Goal: Navigation & Orientation: Find specific page/section

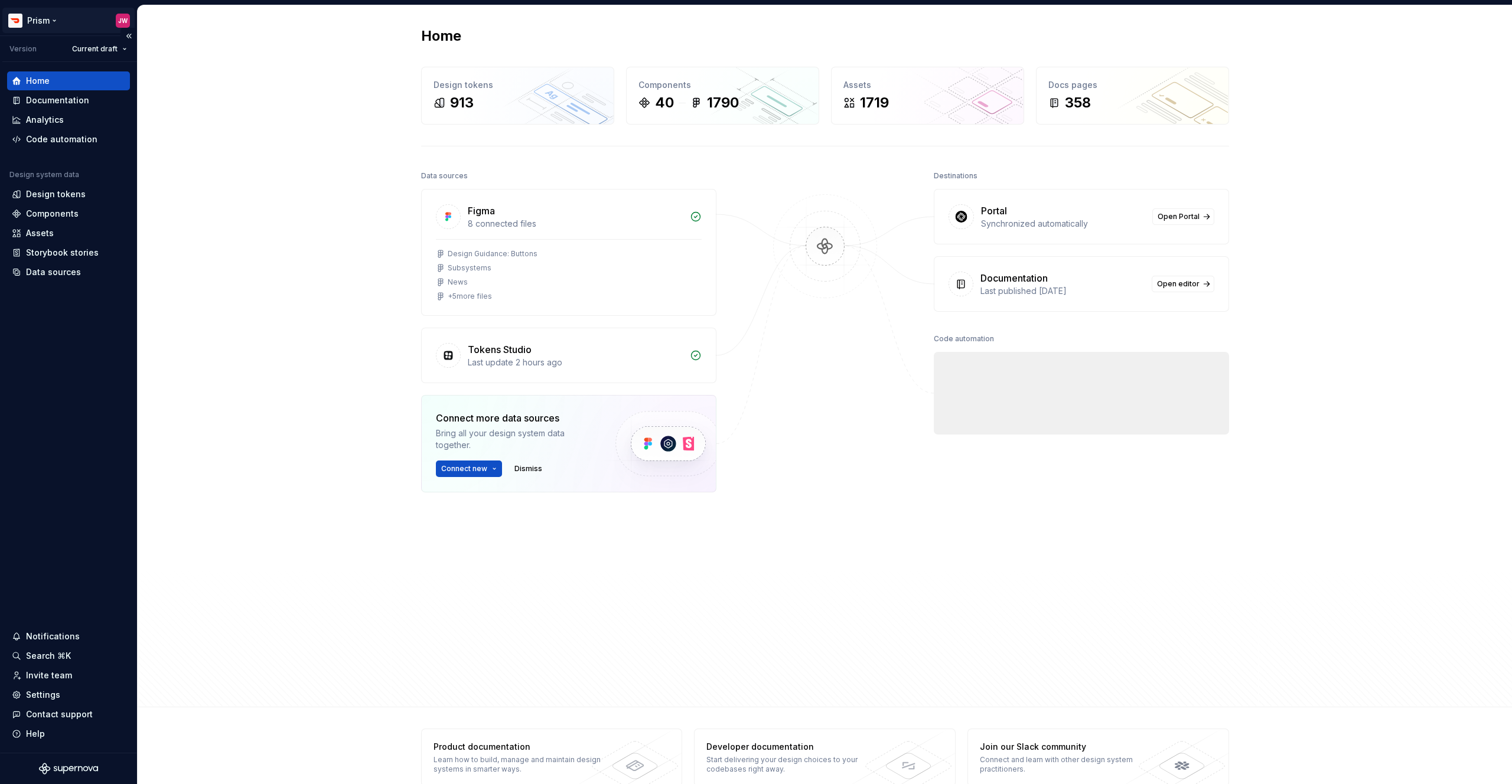
click at [45, 17] on html "Prism JW Version Current draft Home Documentation Analytics Code automation Des…" at bounding box center [756, 392] width 1512 height 784
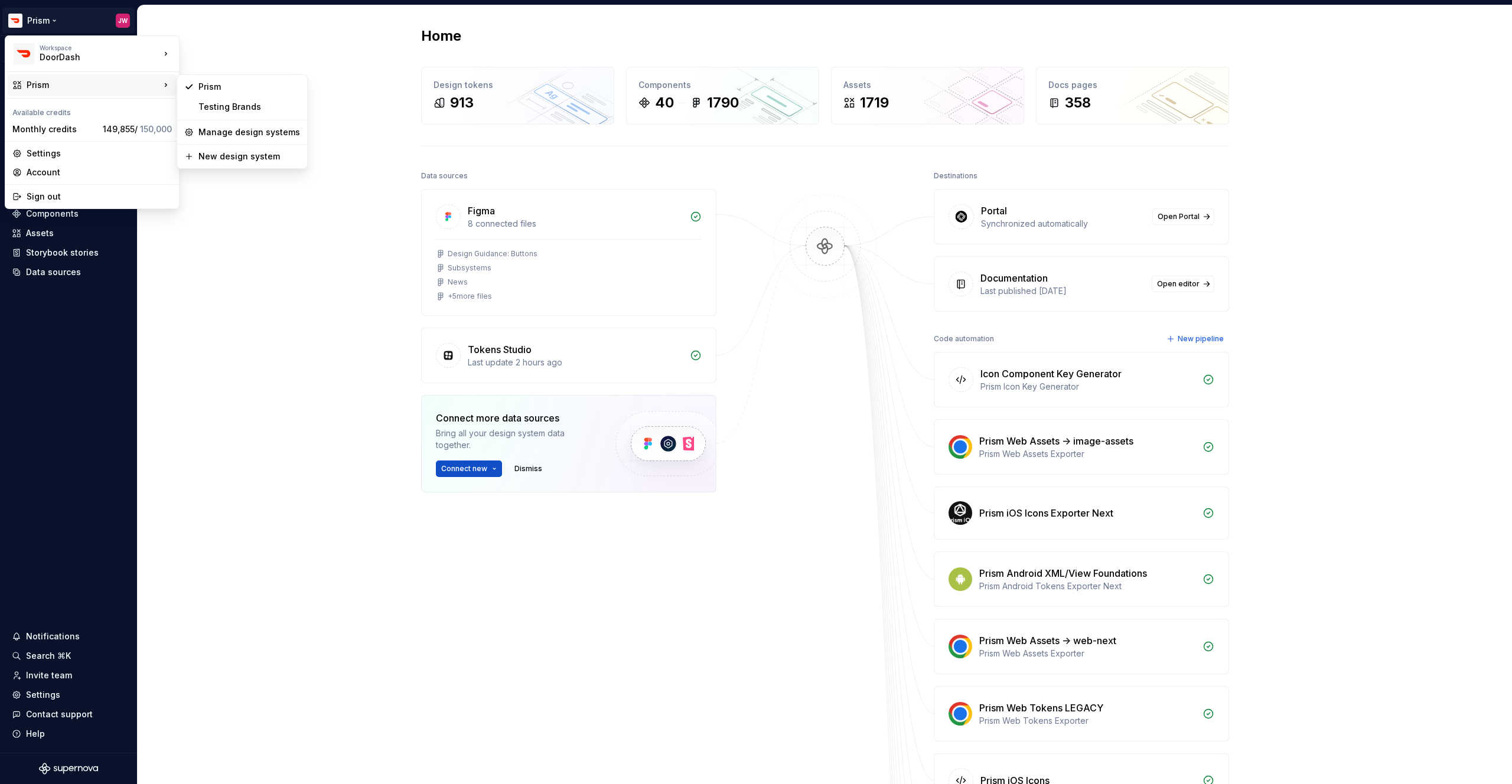
click at [98, 79] on div "Prism" at bounding box center [93, 84] width 134 height 11
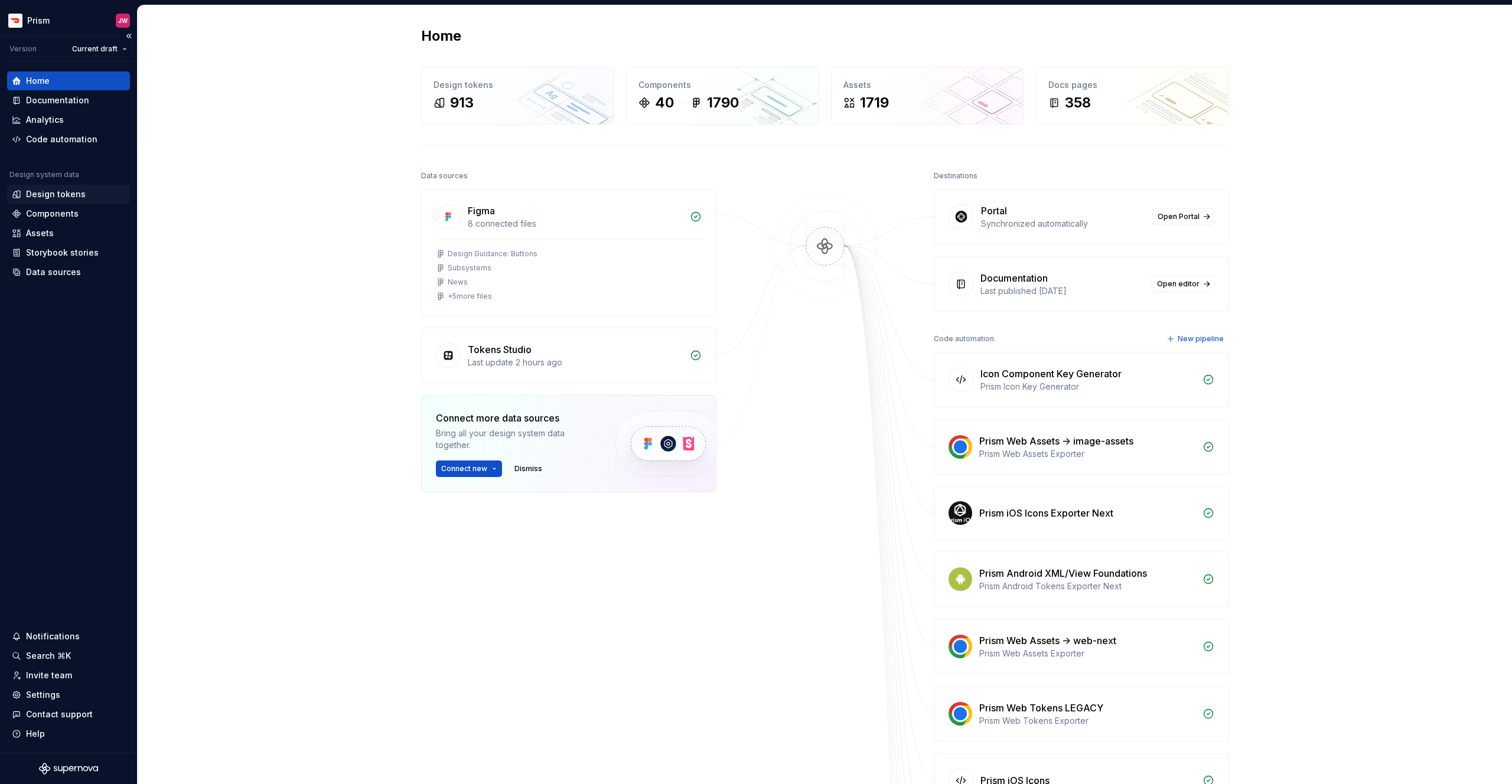
click at [39, 199] on div "Design tokens" at bounding box center [56, 194] width 60 height 11
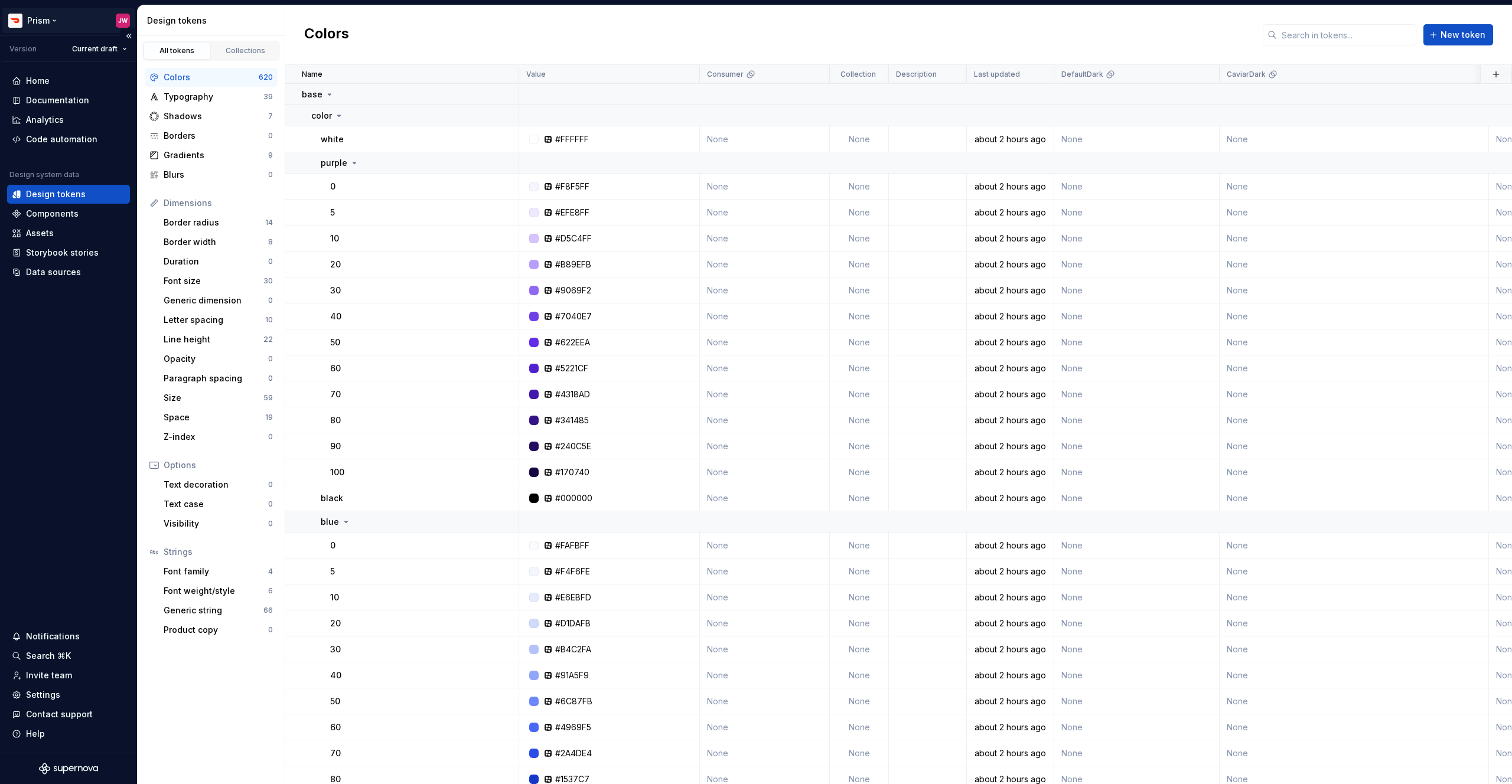
click at [36, 15] on html "Prism JW Version Current draft Home Documentation Analytics Code automation Des…" at bounding box center [756, 392] width 1512 height 784
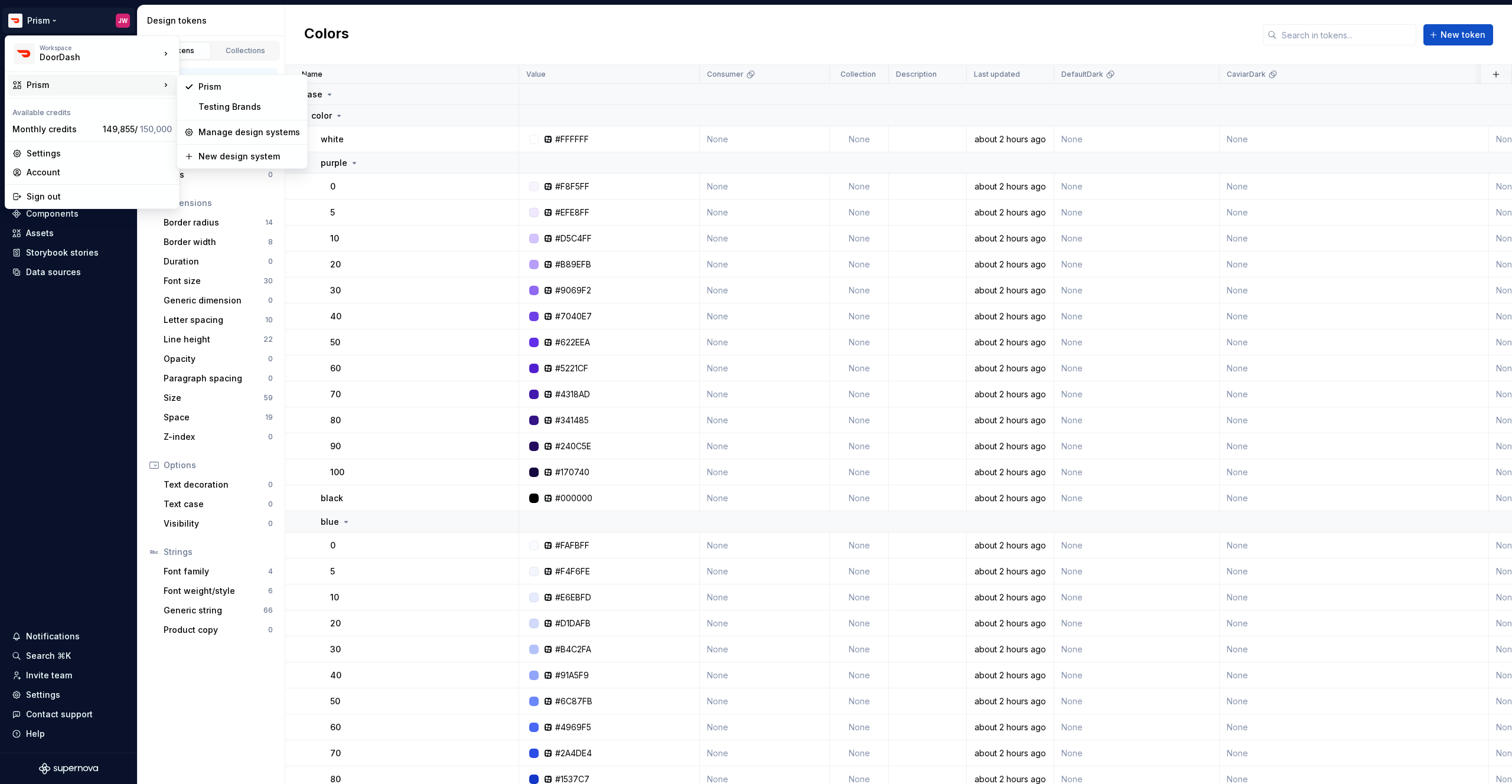
click at [59, 85] on div "Prism" at bounding box center [93, 84] width 134 height 11
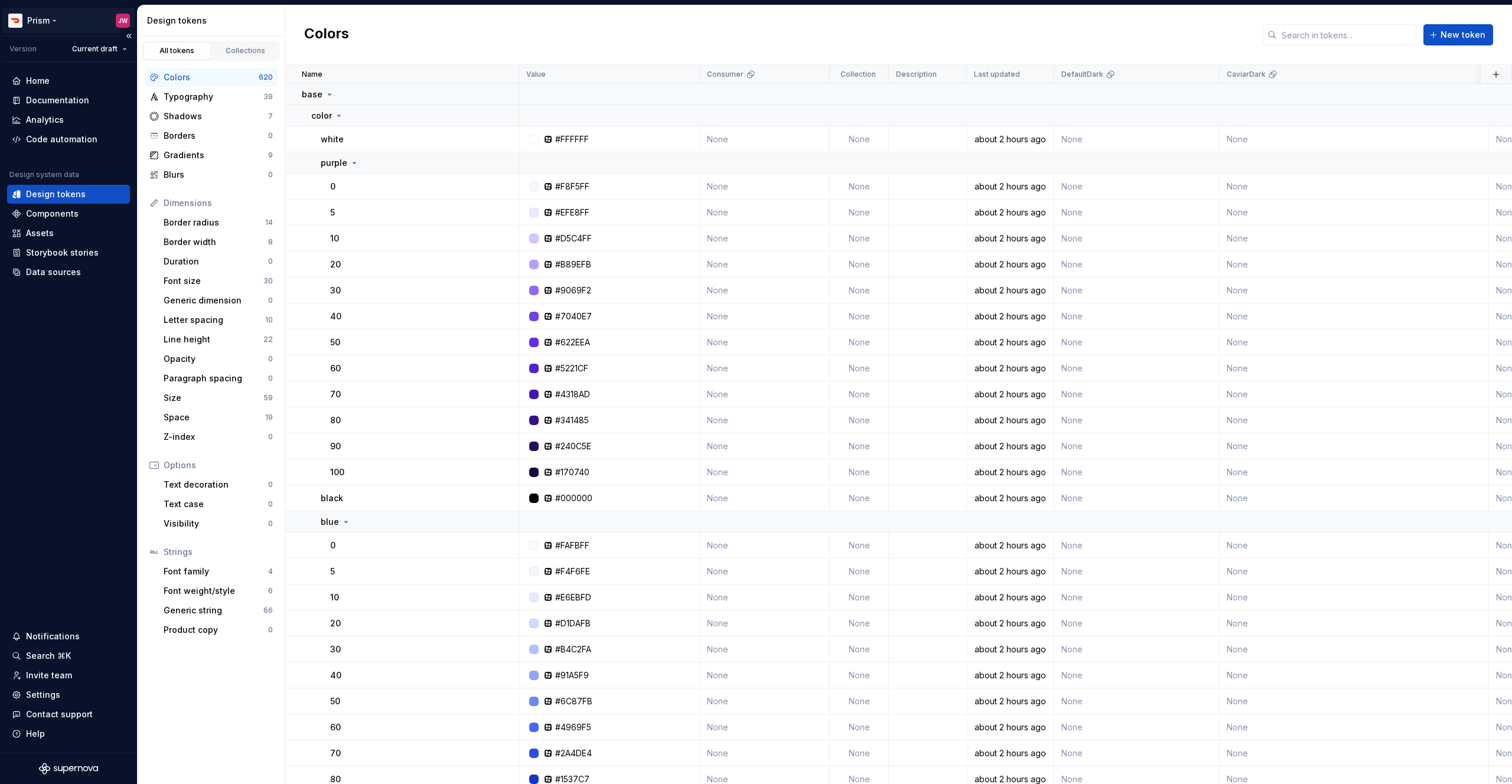
click at [48, 20] on html "Prism JW Version Current draft Home Documentation Analytics Code automation Des…" at bounding box center [756, 392] width 1512 height 784
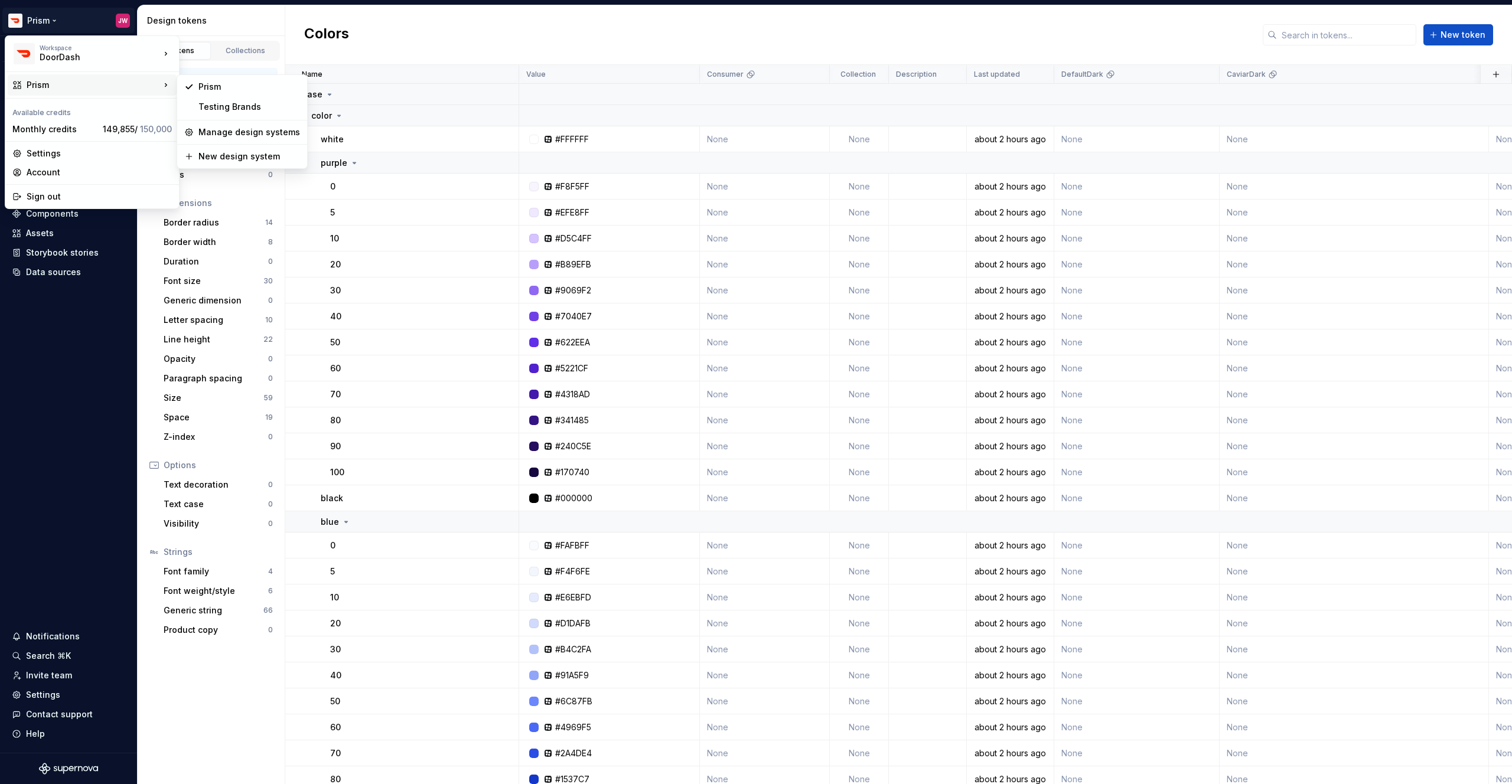
click at [59, 85] on div "Prism" at bounding box center [93, 84] width 134 height 11
